Goal: Navigation & Orientation: Find specific page/section

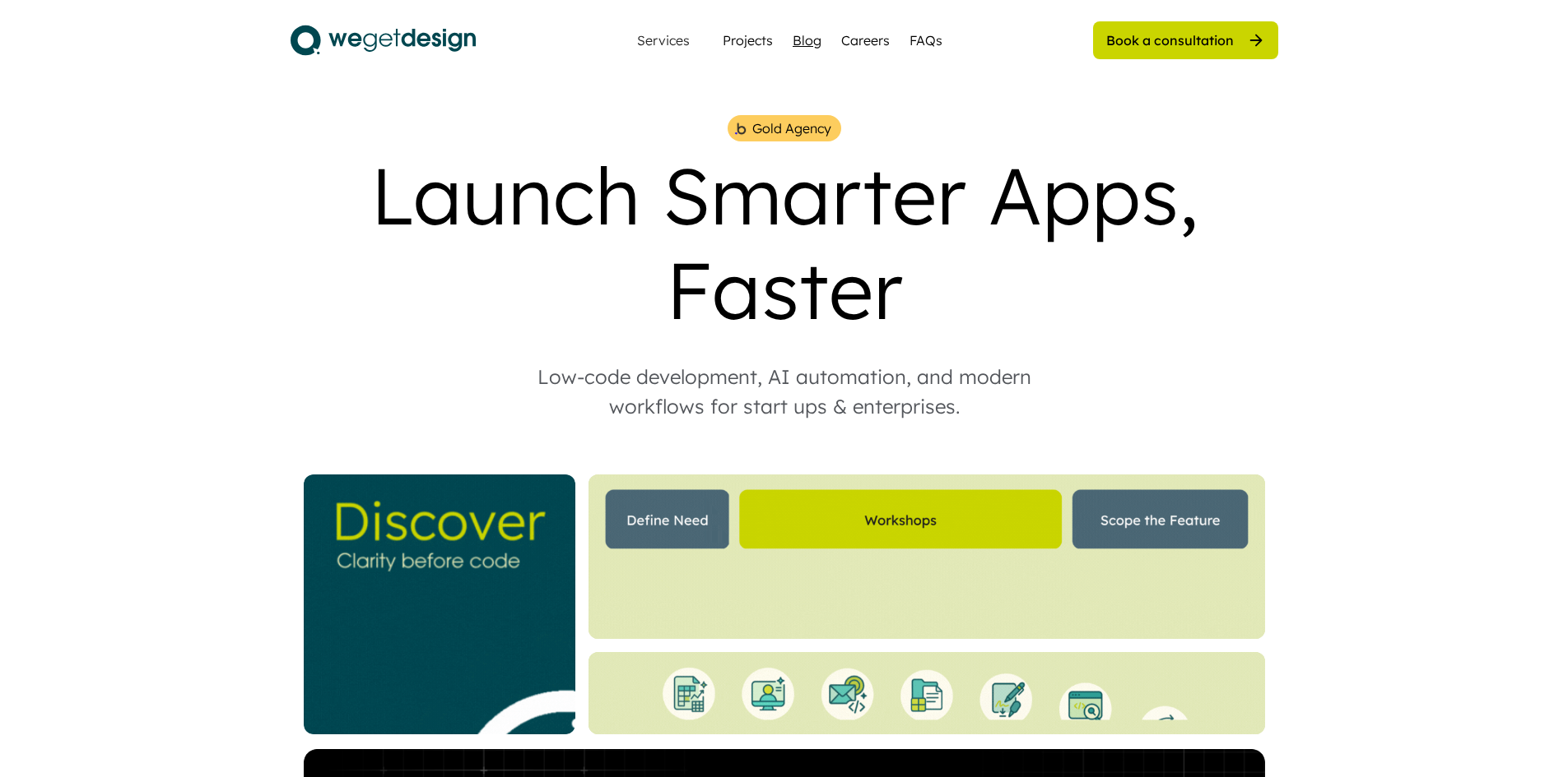
click at [808, 39] on div "Blog" at bounding box center [806, 40] width 29 height 20
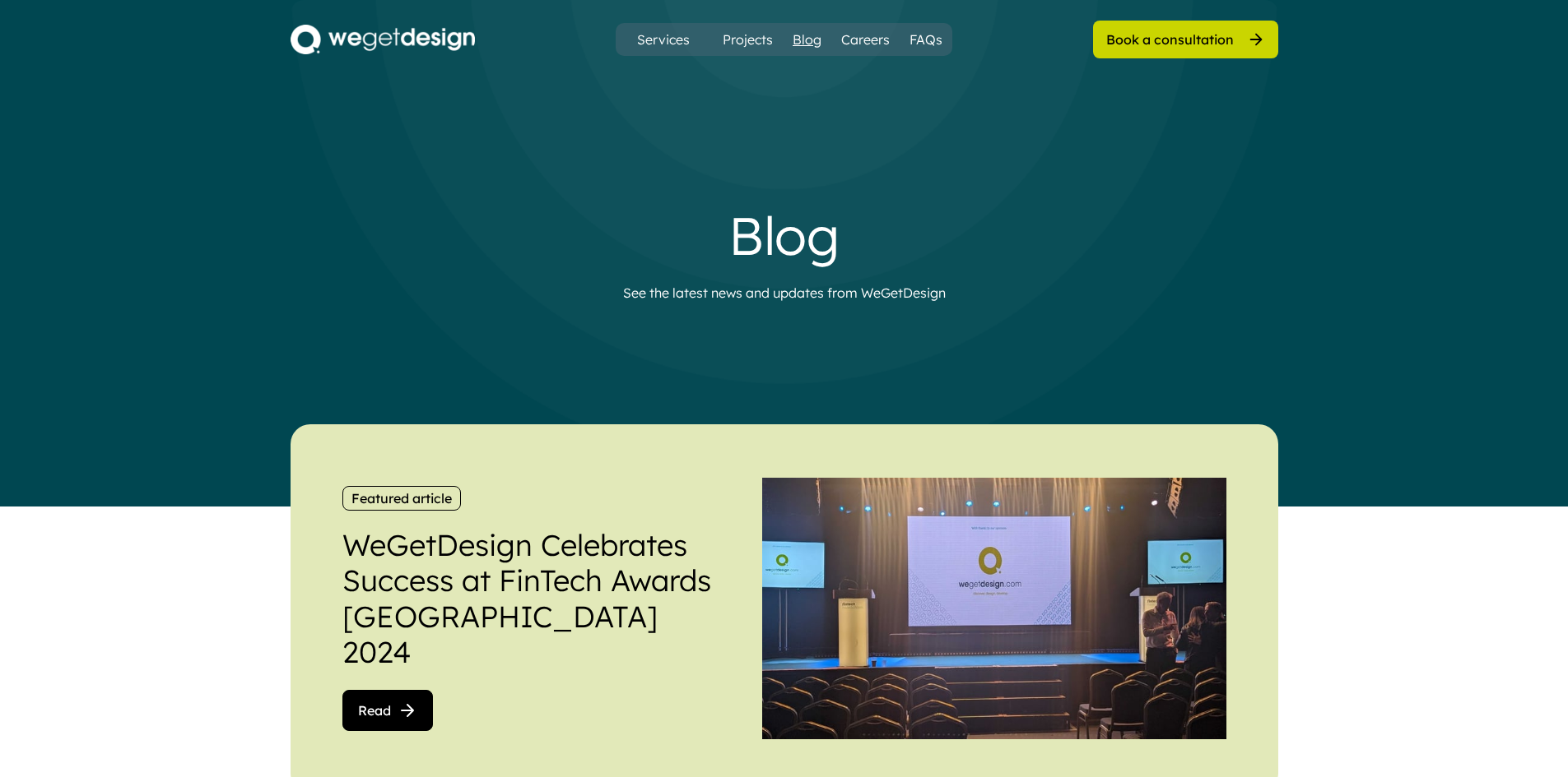
click at [808, 33] on div "Blog" at bounding box center [806, 39] width 29 height 20
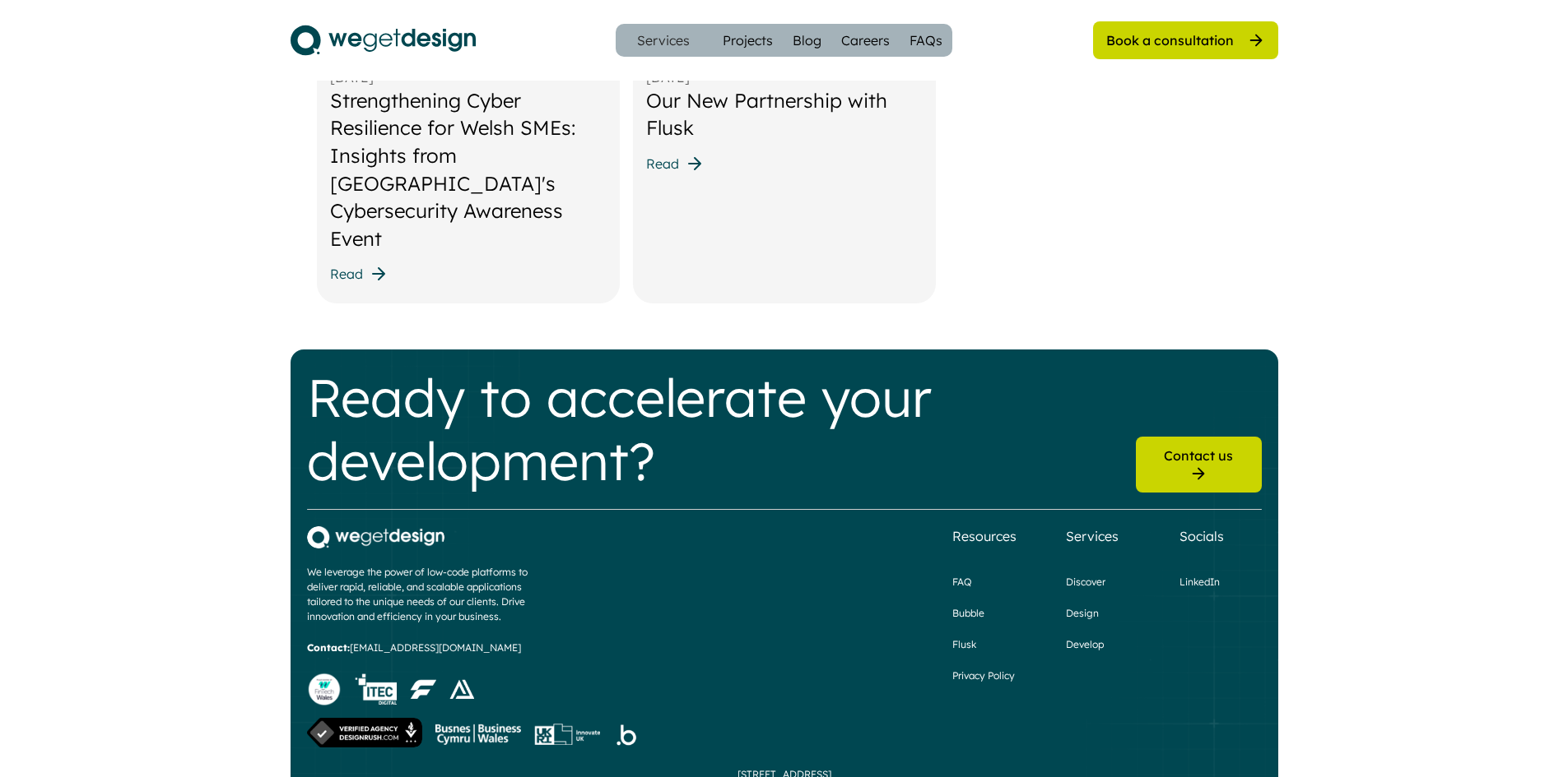
scroll to position [2155, 0]
click at [975, 668] on div "Privacy Policy" at bounding box center [983, 675] width 62 height 15
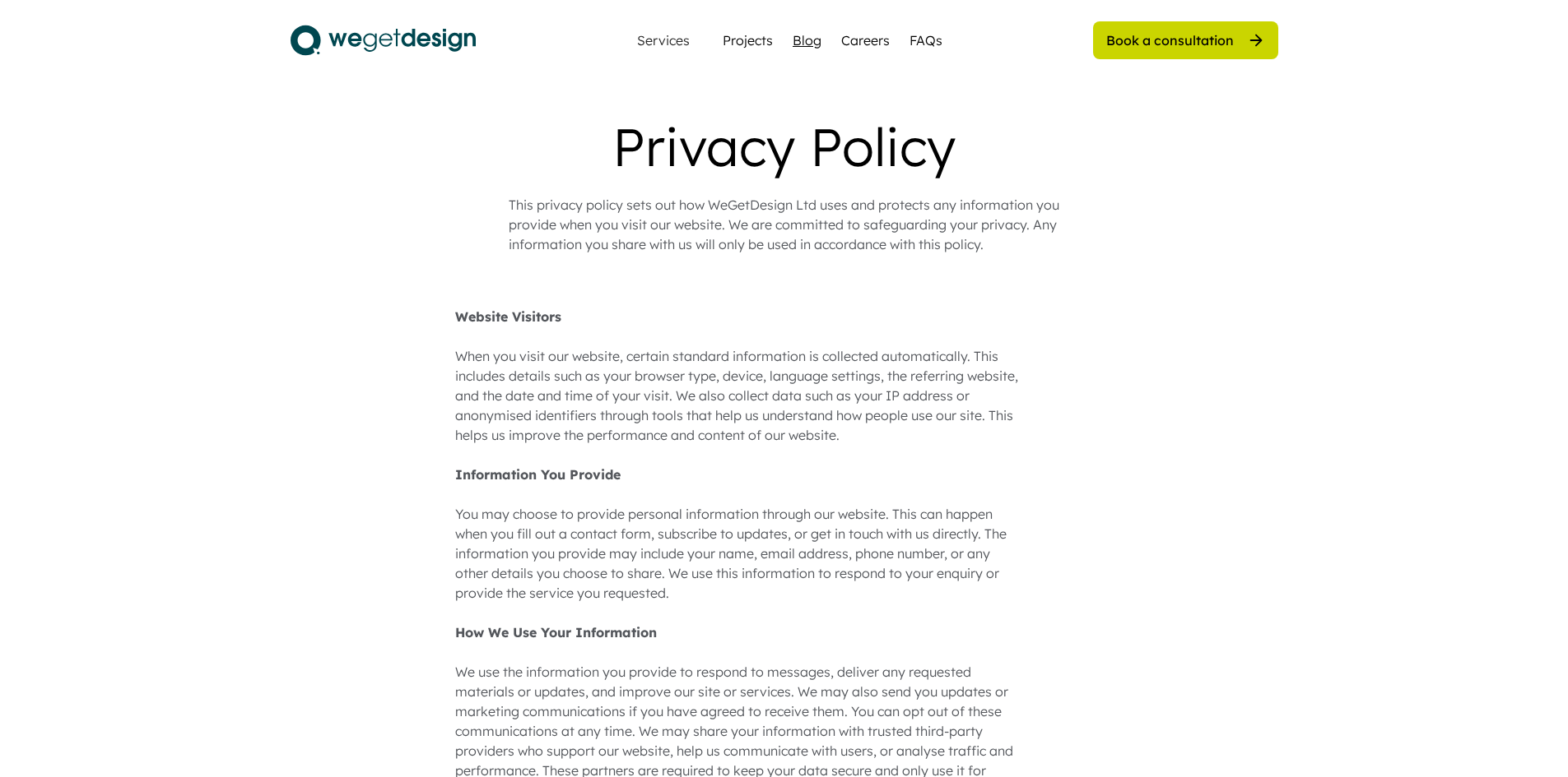
click at [798, 38] on div "Blog" at bounding box center [806, 40] width 29 height 20
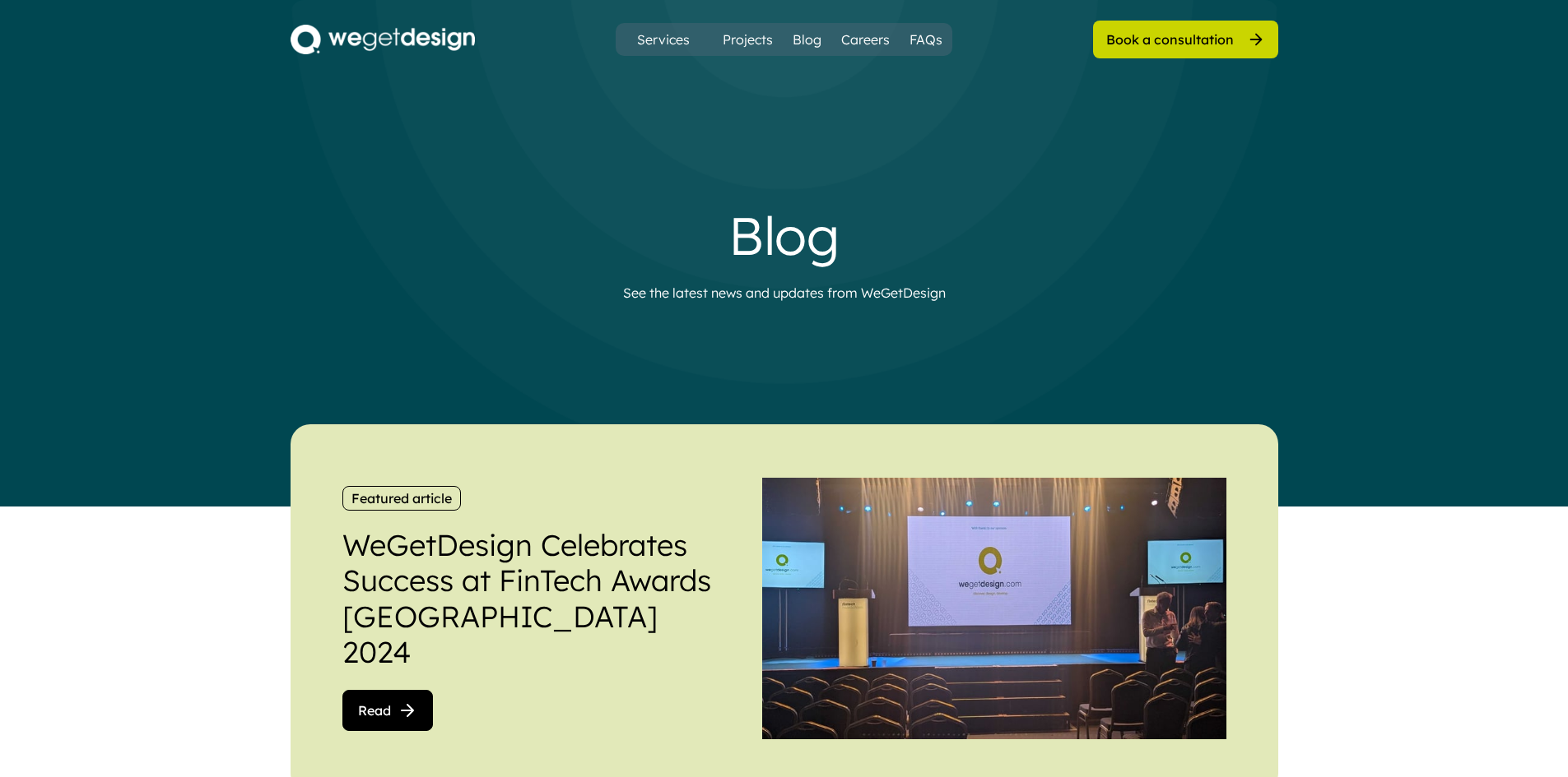
click at [465, 39] on img at bounding box center [382, 39] width 184 height 30
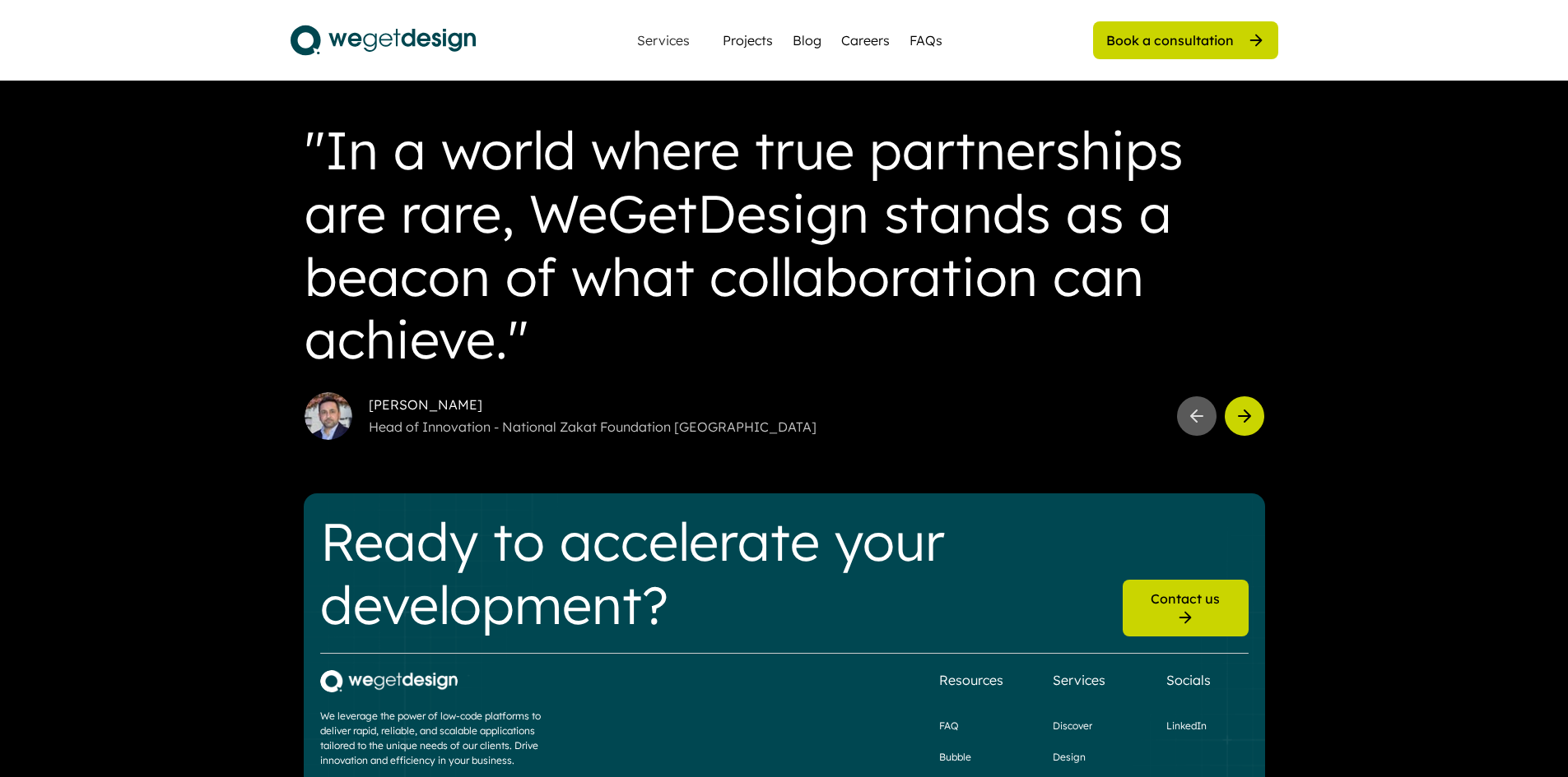
scroll to position [4576, 0]
